Goal: Transaction & Acquisition: Book appointment/travel/reservation

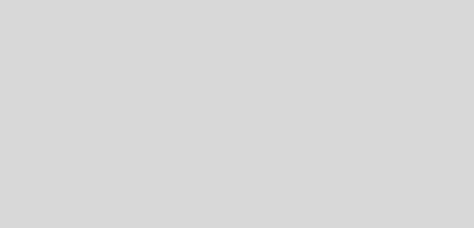
select select "es"
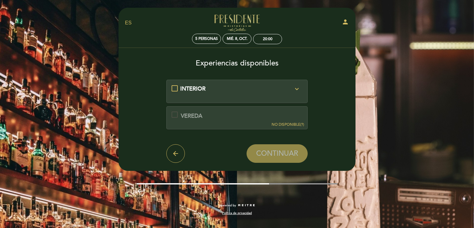
click at [173, 88] on div "INTERIOR expand_more Las mesas son asignadas por orden de llegada." at bounding box center [237, 89] width 131 height 8
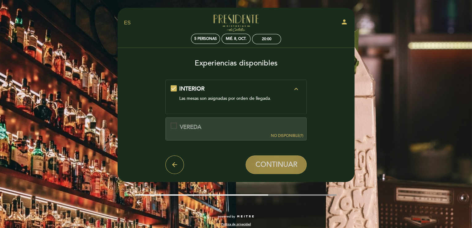
click at [264, 164] on span "CONTINUAR" at bounding box center [276, 164] width 42 height 9
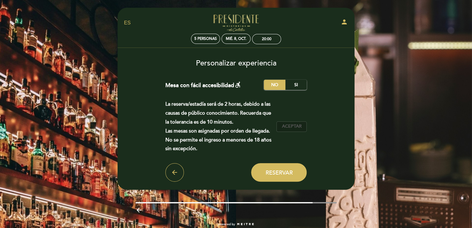
click at [288, 128] on span "Aceptar" at bounding box center [292, 126] width 20 height 6
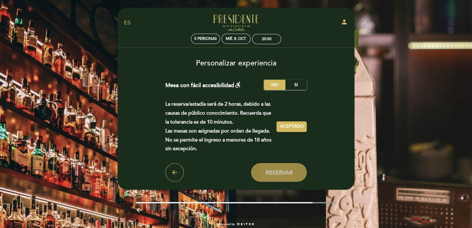
click at [275, 172] on span "Reservar" at bounding box center [278, 172] width 27 height 7
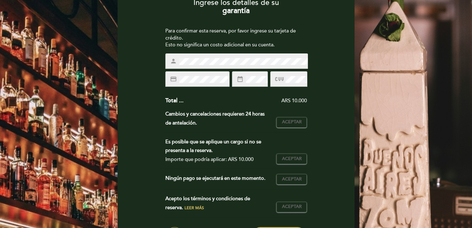
scroll to position [62, 0]
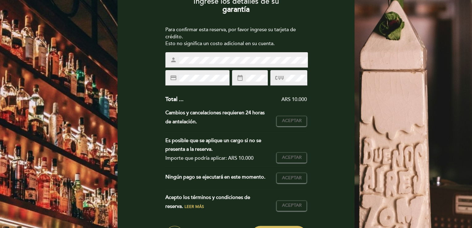
click at [276, 76] on icon at bounding box center [279, 78] width 8 height 10
drag, startPoint x: 280, startPoint y: 75, endPoint x: 285, endPoint y: 86, distance: 12.1
click at [280, 77] on icon at bounding box center [279, 78] width 8 height 10
click at [284, 82] on span at bounding box center [279, 77] width 9 height 9
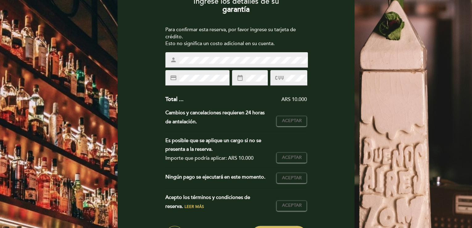
click at [282, 77] on icon at bounding box center [279, 78] width 8 height 10
click at [283, 77] on icon at bounding box center [279, 78] width 8 height 10
click at [266, 99] on div "ARS 10.000" at bounding box center [245, 99] width 123 height 7
click at [286, 123] on span "Aceptar" at bounding box center [292, 121] width 20 height 6
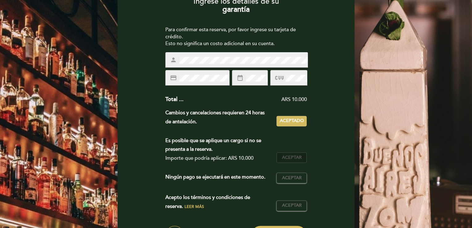
click at [295, 156] on span "Aceptar" at bounding box center [292, 157] width 20 height 6
click at [291, 175] on span "Aceptar" at bounding box center [292, 178] width 20 height 6
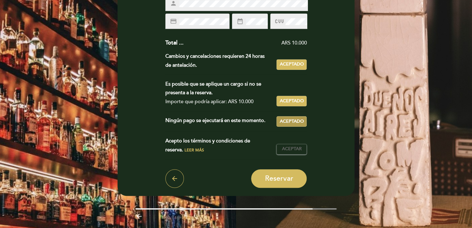
scroll to position [123, 0]
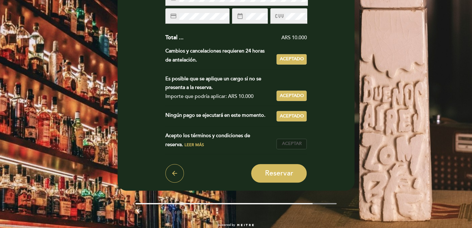
click at [292, 139] on button "Aceptar Aceptado" at bounding box center [291, 144] width 30 height 10
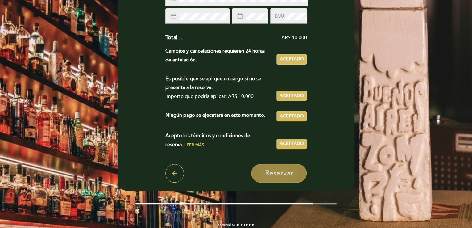
click at [280, 173] on span "Reservar" at bounding box center [279, 173] width 28 height 9
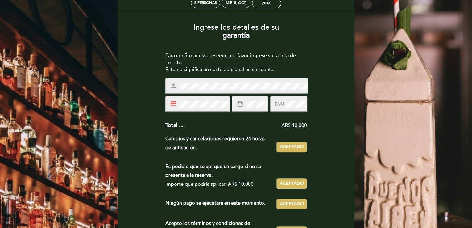
scroll to position [31, 0]
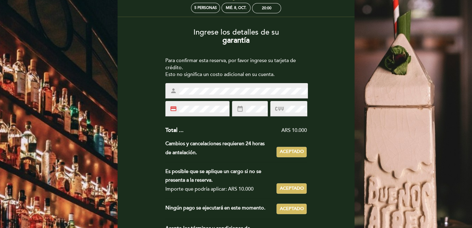
click at [328, 106] on div "Ingrese los detalles de su garantía Para confirmar esta reserva, por favor ingr…" at bounding box center [236, 156] width 228 height 266
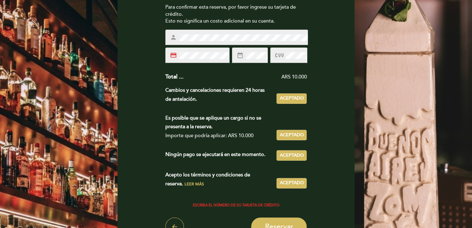
scroll to position [151, 0]
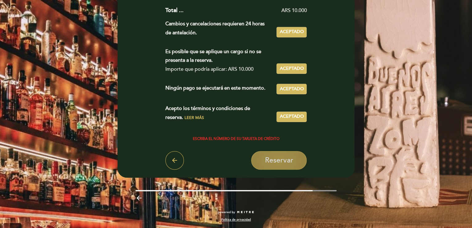
click at [280, 158] on span "Reservar" at bounding box center [279, 160] width 28 height 9
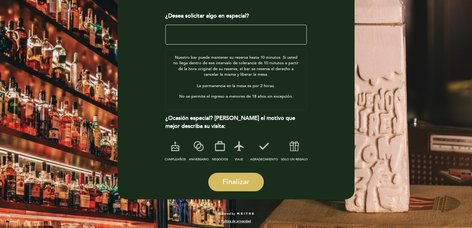
scroll to position [94, 0]
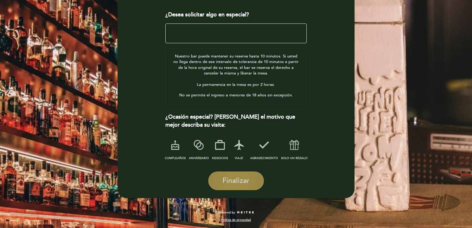
click at [242, 181] on span "Finalizar" at bounding box center [235, 180] width 27 height 9
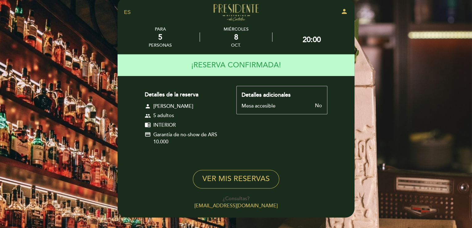
scroll to position [0, 0]
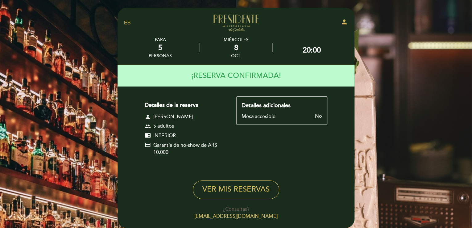
click at [239, 24] on link "Presidente [PERSON_NAME]" at bounding box center [235, 23] width 77 height 17
